Goal: Task Accomplishment & Management: Use online tool/utility

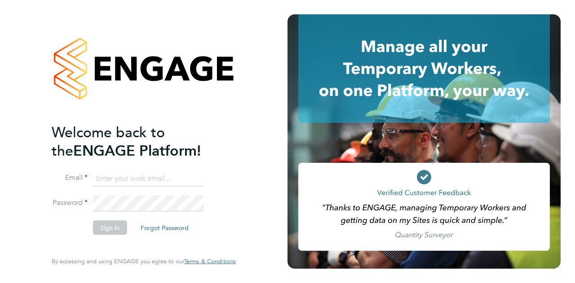
type input "[PERSON_NAME][EMAIL_ADDRESS][PERSON_NAME][PERSON_NAME][DOMAIN_NAME]"
click at [109, 228] on button "Sign In" at bounding box center [110, 227] width 34 height 14
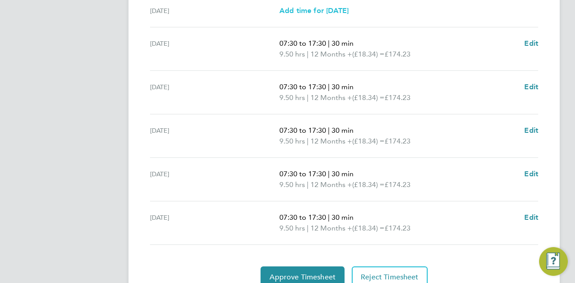
scroll to position [382, 0]
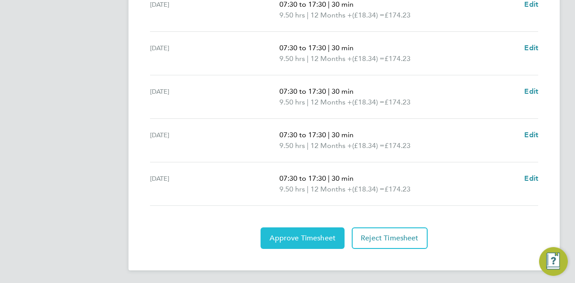
click at [320, 236] on span "Approve Timesheet" at bounding box center [302, 238] width 66 height 9
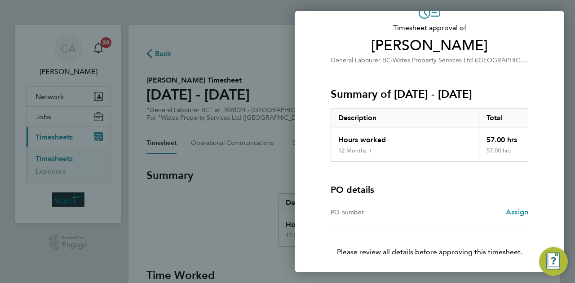
scroll to position [84, 0]
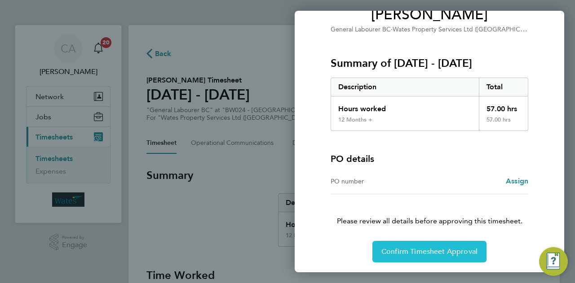
click at [436, 250] on span "Confirm Timesheet Approval" at bounding box center [429, 251] width 96 height 9
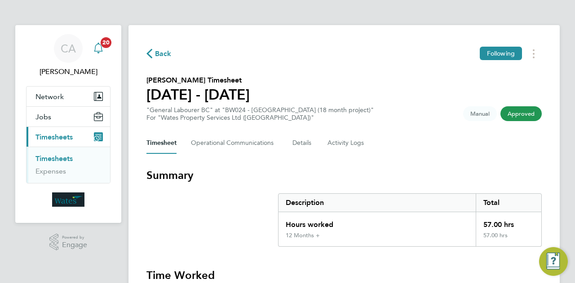
click at [98, 44] on icon "Main navigation" at bounding box center [98, 47] width 9 height 9
